Goal: Check status: Check status

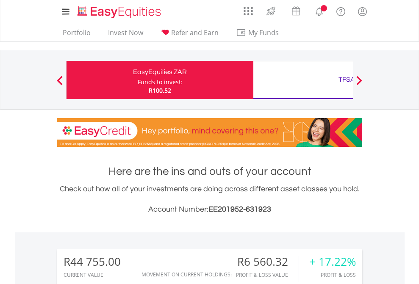
scroll to position [81, 133]
click at [138, 80] on div "Funds to invest:" at bounding box center [160, 82] width 45 height 8
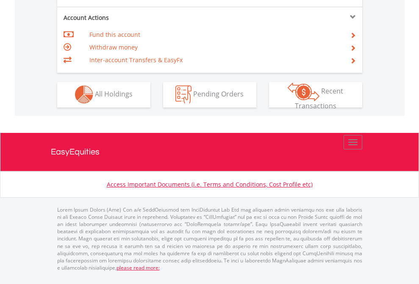
scroll to position [792, 0]
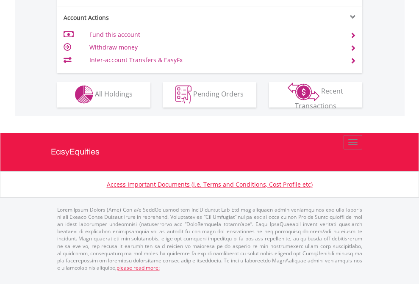
scroll to position [792, 0]
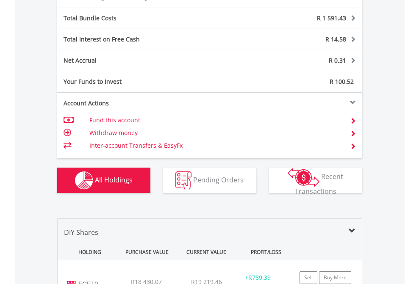
scroll to position [1009, 0]
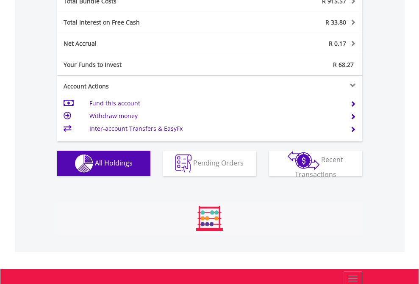
scroll to position [81, 133]
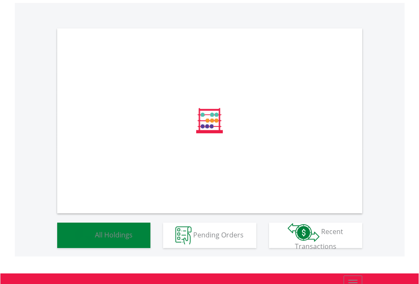
click at [95, 239] on span "All Holdings" at bounding box center [114, 234] width 38 height 9
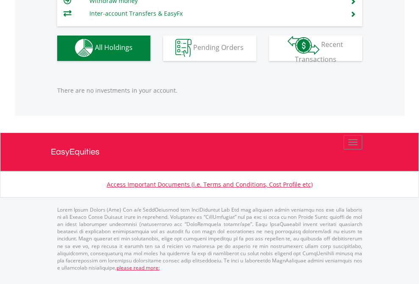
scroll to position [81, 133]
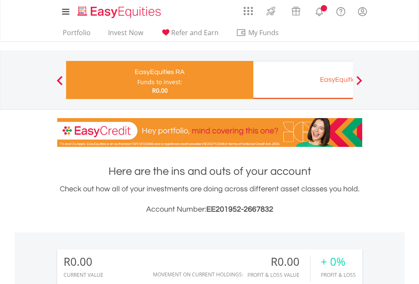
scroll to position [81, 133]
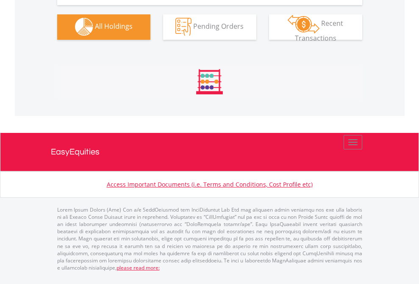
scroll to position [838, 0]
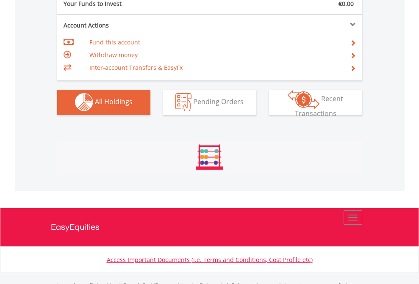
scroll to position [838, 0]
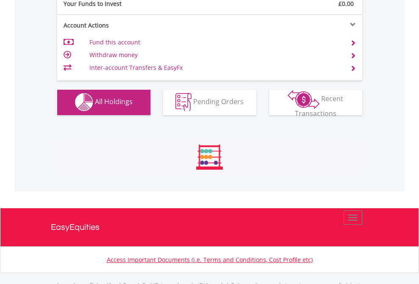
scroll to position [838, 0]
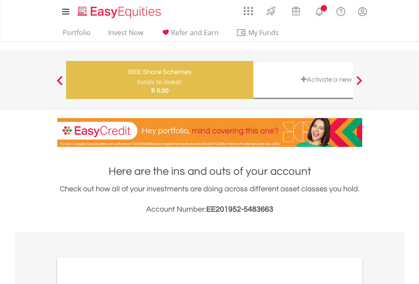
scroll to position [509, 0]
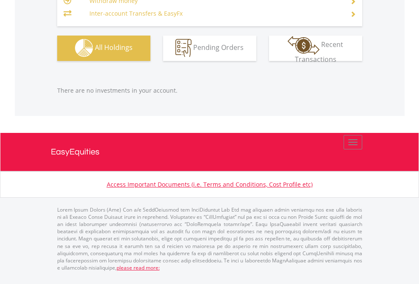
scroll to position [81, 133]
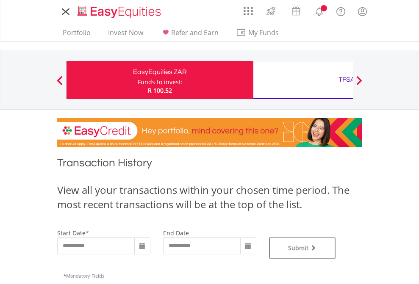
type input "**********"
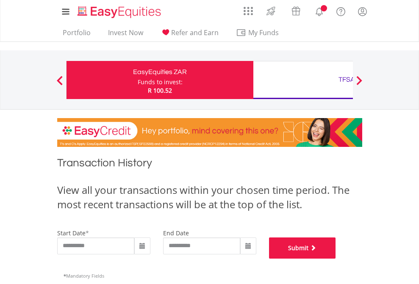
click at [336, 259] on button "Submit" at bounding box center [302, 248] width 67 height 21
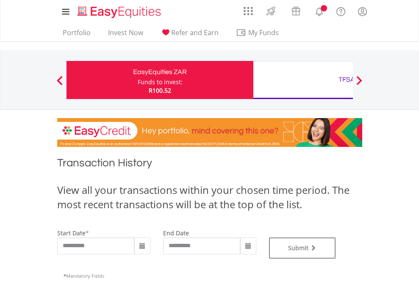
click at [303, 80] on div "TFSA" at bounding box center [346, 80] width 177 height 12
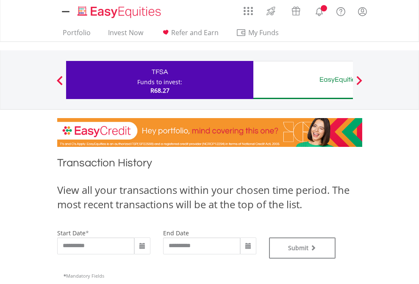
type input "**********"
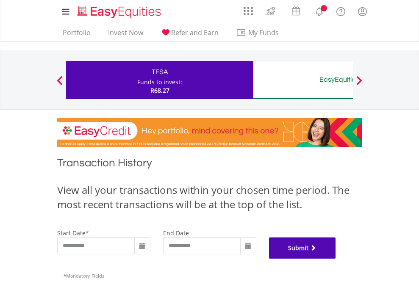
click at [336, 259] on button "Submit" at bounding box center [302, 248] width 67 height 21
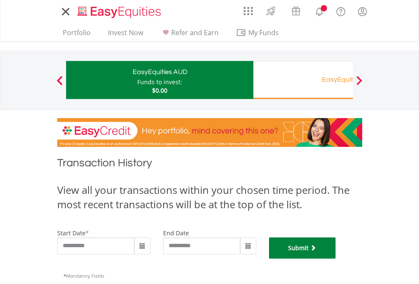
click at [336, 259] on button "Submit" at bounding box center [302, 248] width 67 height 21
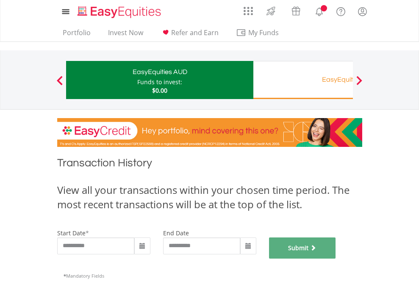
scroll to position [343, 0]
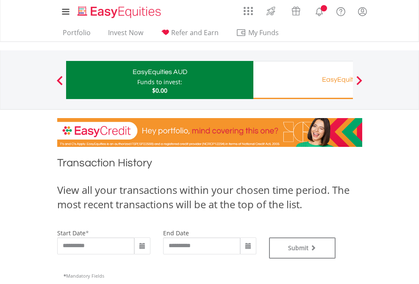
click at [303, 80] on div "EasyEquities RA" at bounding box center [346, 80] width 177 height 12
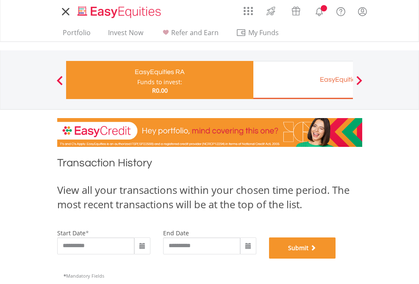
click at [336, 259] on button "Submit" at bounding box center [302, 248] width 67 height 21
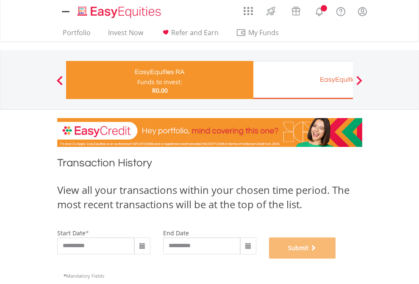
scroll to position [343, 0]
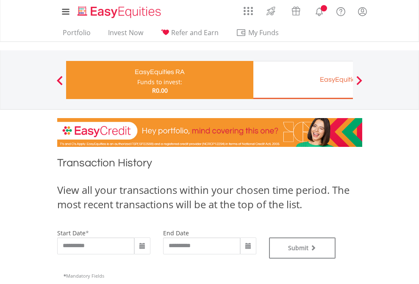
click at [303, 80] on div "EasyEquities EUR" at bounding box center [346, 80] width 177 height 12
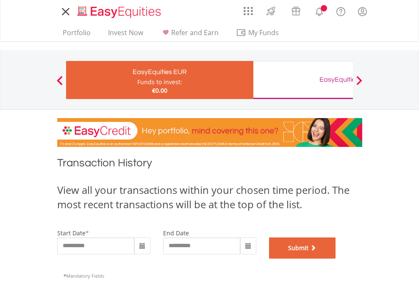
click at [336, 259] on button "Submit" at bounding box center [302, 248] width 67 height 21
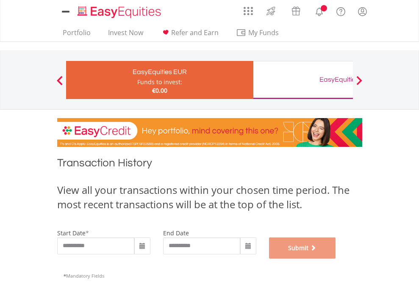
scroll to position [343, 0]
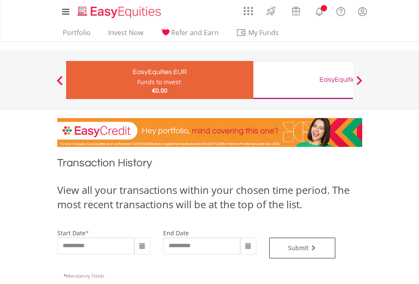
click at [303, 80] on div "EasyEquities GBP" at bounding box center [346, 80] width 177 height 12
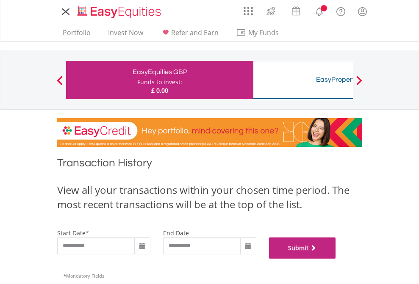
click at [336, 259] on button "Submit" at bounding box center [302, 248] width 67 height 21
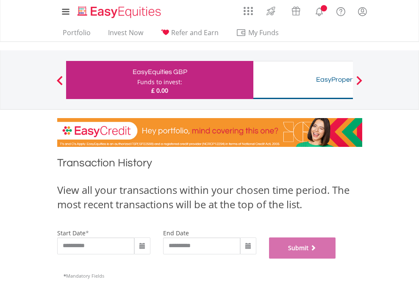
scroll to position [343, 0]
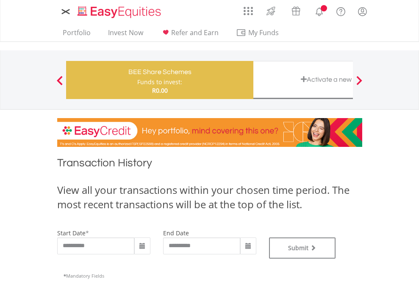
type input "**********"
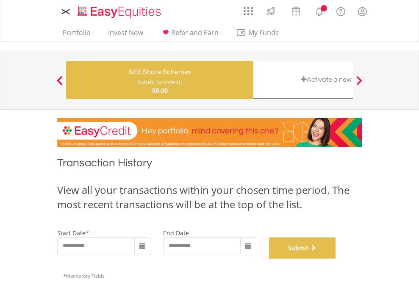
click at [336, 259] on button "Submit" at bounding box center [302, 248] width 67 height 21
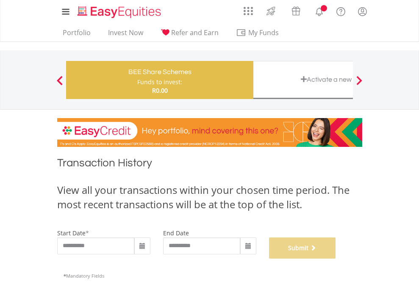
scroll to position [343, 0]
